Goal: Navigation & Orientation: Find specific page/section

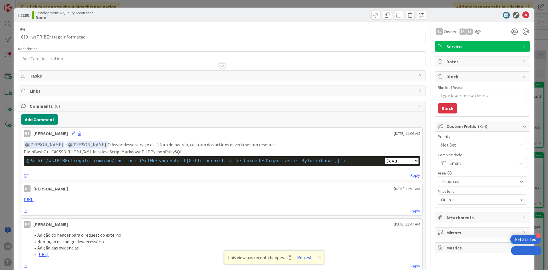
select select "java"
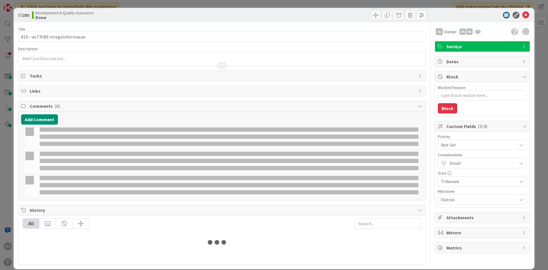
type textarea "x"
select select "java"
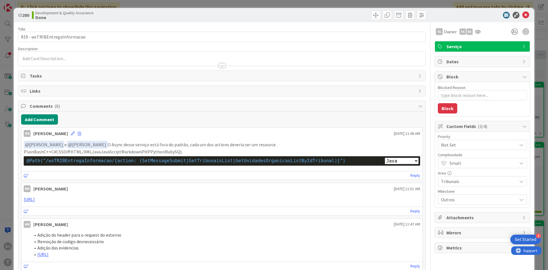
click at [3, 146] on div "ID 280 Development & Quality Assurance Done Title 29 / 128 819 - wsTRIBEntregaI…" at bounding box center [274, 135] width 548 height 270
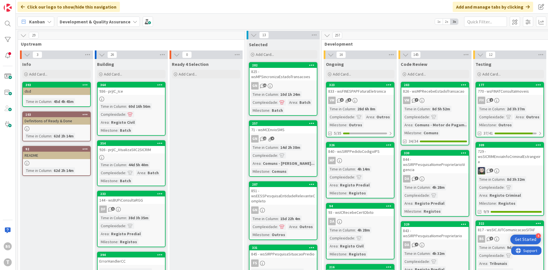
click at [7, 45] on div "BS T" at bounding box center [8, 135] width 16 height 270
click at [7, 42] on div at bounding box center [7, 39] width 11 height 11
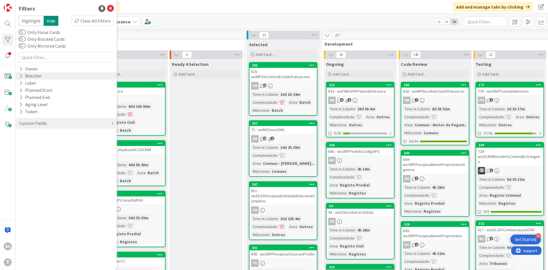
click at [35, 76] on div "Watcher" at bounding box center [31, 75] width 24 height 7
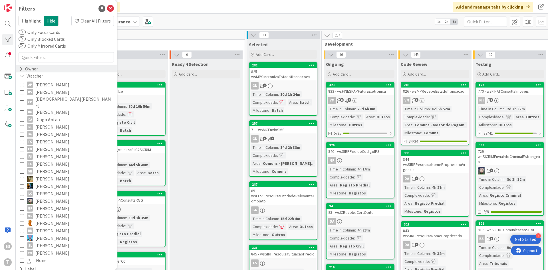
click at [39, 68] on div "Owner" at bounding box center [66, 68] width 101 height 7
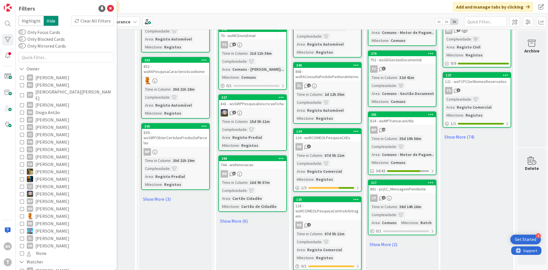
scroll to position [514, 108]
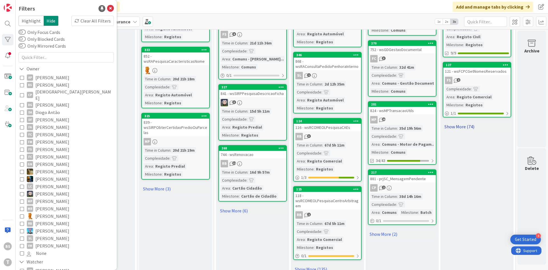
click at [462, 122] on link "Show More (74)" at bounding box center [477, 126] width 68 height 9
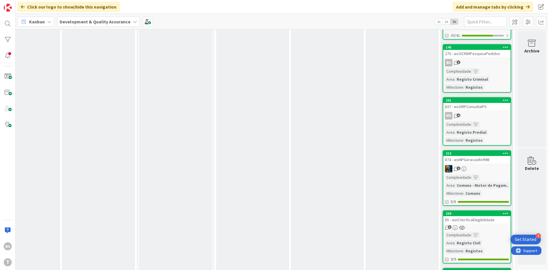
scroll to position [1781, 108]
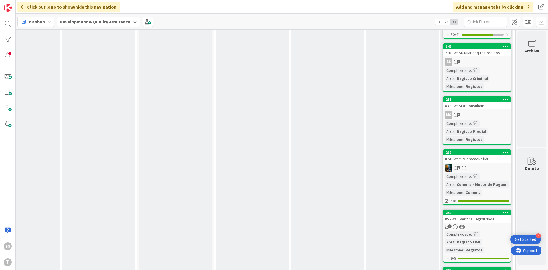
click at [493, 111] on div "MS 4" at bounding box center [476, 114] width 67 height 7
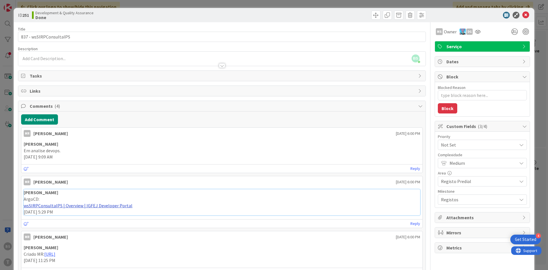
click at [96, 207] on link "wsSIRPConsultaIPS | Overview | IGFEJ Developer Portal" at bounding box center [78, 206] width 109 height 6
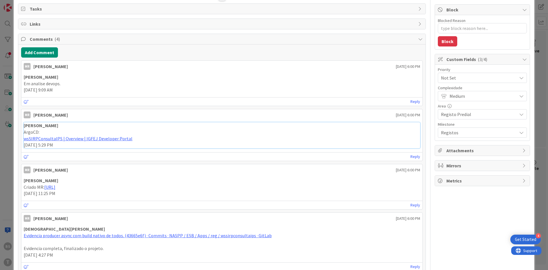
scroll to position [68, 0]
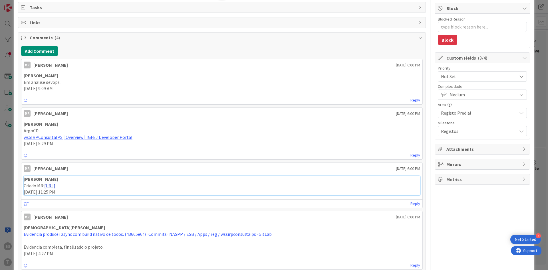
click at [55, 187] on link "https://gitlab.apps.ktools.justica.local/naspp/esb/apps/reg/wssirpconsultaips/-…" at bounding box center [49, 186] width 11 height 6
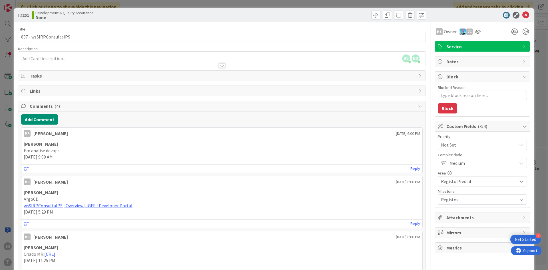
type textarea "x"
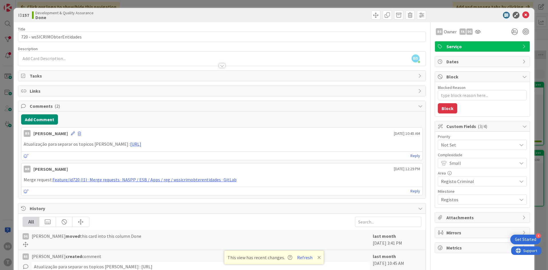
scroll to position [171, 108]
click at [527, 16] on icon at bounding box center [525, 15] width 7 height 7
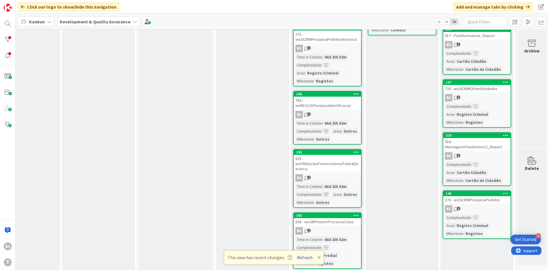
click at [302, 257] on button "Refresh" at bounding box center [304, 257] width 19 height 7
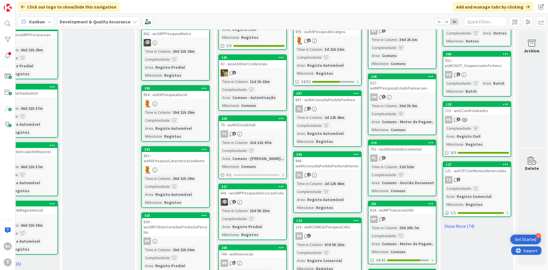
scroll to position [445, 108]
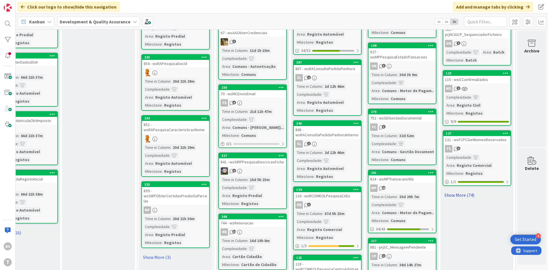
click at [464, 191] on link "Show More (74)" at bounding box center [477, 195] width 68 height 9
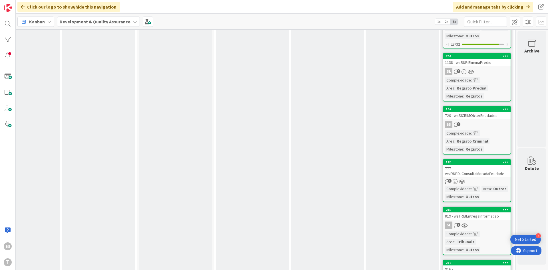
scroll to position [1336, 108]
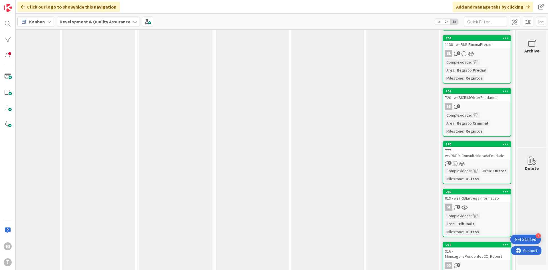
click at [466, 147] on div "777 - wsIRNPDJConsultaMoradaEntidade" at bounding box center [476, 153] width 67 height 13
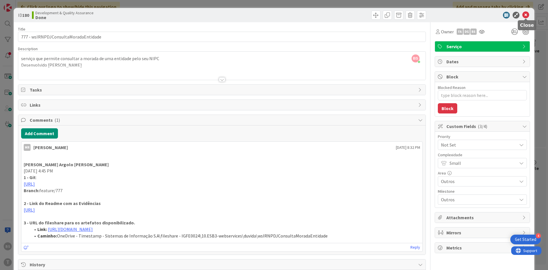
click at [528, 16] on icon at bounding box center [525, 15] width 7 height 7
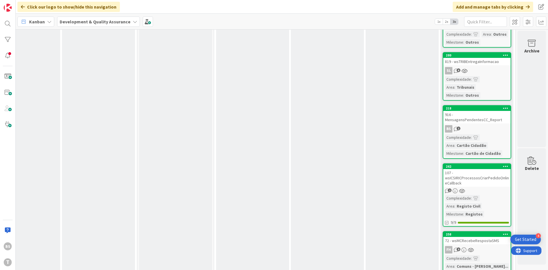
scroll to position [1472, 108]
click at [489, 166] on link "262 107 - wsICSIRICProcessosCriarPedidoOnlineCallback 2 Complexidade : Area : R…" at bounding box center [477, 194] width 68 height 63
click at [474, 169] on div "107 - wsICSIRICProcessosCriarPedidoOnlineCallback" at bounding box center [476, 178] width 67 height 18
click at [475, 169] on div "107 - wsICSIRICProcessosCriarPedidoOnlineCallback" at bounding box center [476, 178] width 67 height 18
click at [475, 111] on div "916 - MensagensPendentesCC_Report" at bounding box center [476, 117] width 67 height 13
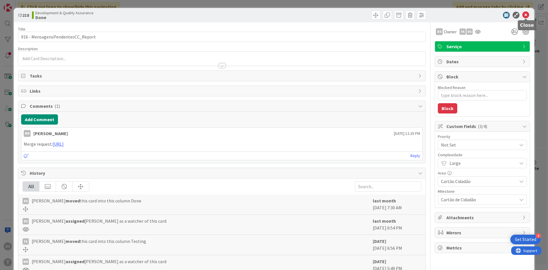
click at [526, 17] on icon at bounding box center [525, 15] width 7 height 7
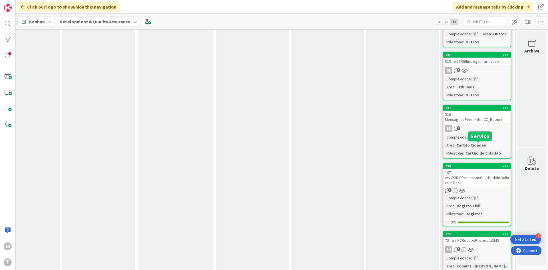
click at [482, 169] on div "107 - wsICSIRICProcessosCriarPedidoOnlineCallback" at bounding box center [476, 178] width 67 height 18
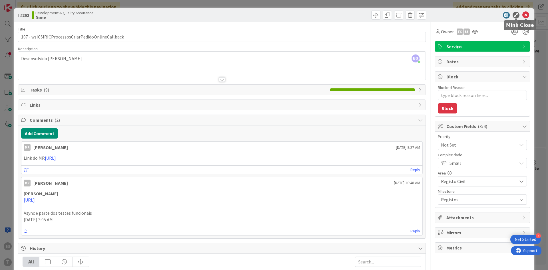
click at [524, 13] on icon at bounding box center [525, 15] width 7 height 7
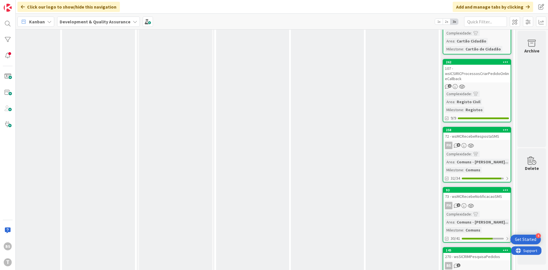
scroll to position [1609, 108]
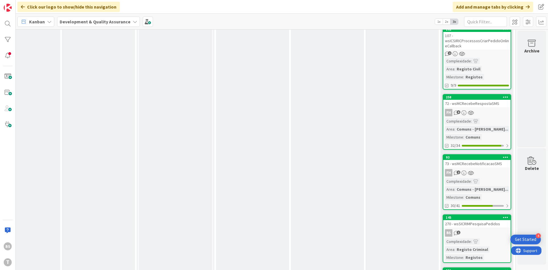
click at [488, 100] on div "72 - wsMCRecebeRespostaSMS" at bounding box center [476, 103] width 67 height 7
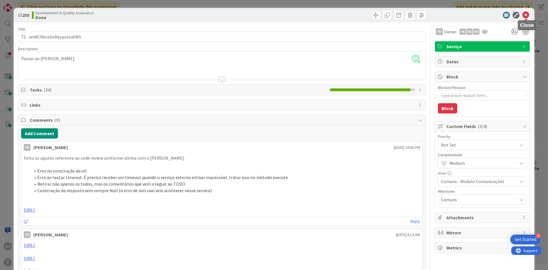
click at [527, 13] on icon at bounding box center [525, 15] width 7 height 7
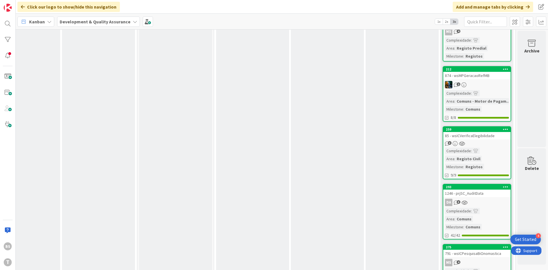
scroll to position [1866, 108]
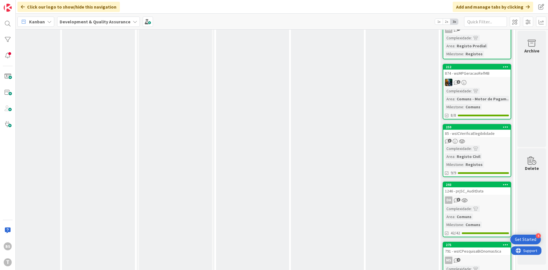
click at [499, 257] on div "MS 4" at bounding box center [476, 260] width 67 height 7
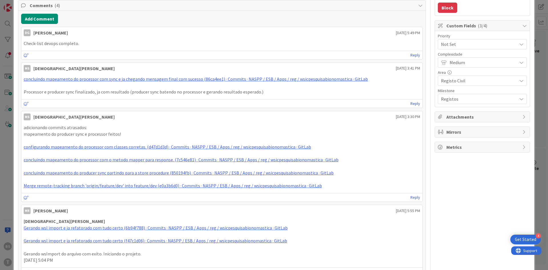
scroll to position [103, 0]
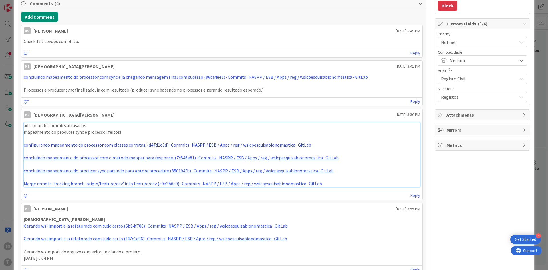
click at [166, 147] on link "configurando mapeamento do processor com classes corretas. (d47d1d3d) · Commits…" at bounding box center [167, 145] width 287 height 6
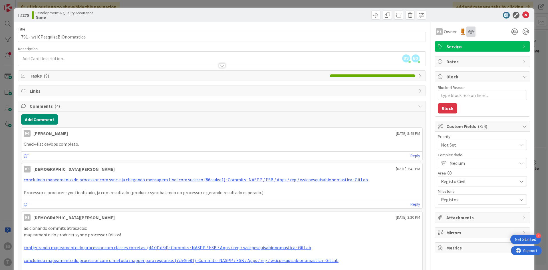
click at [472, 34] on div at bounding box center [470, 32] width 9 height 10
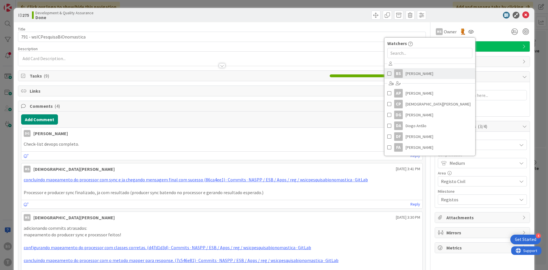
click at [424, 70] on span "[PERSON_NAME]" at bounding box center [420, 73] width 28 height 9
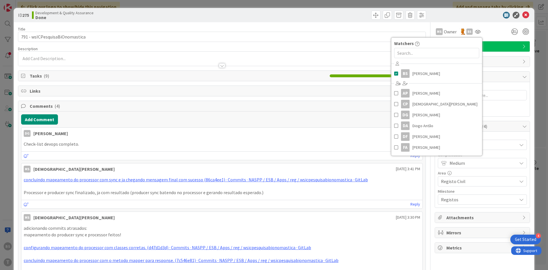
type textarea "x"
